Goal: Information Seeking & Learning: Learn about a topic

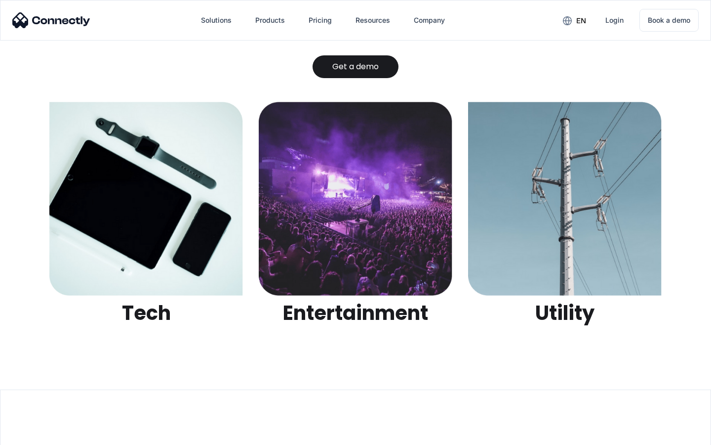
scroll to position [3117, 0]
